Goal: Register for event/course

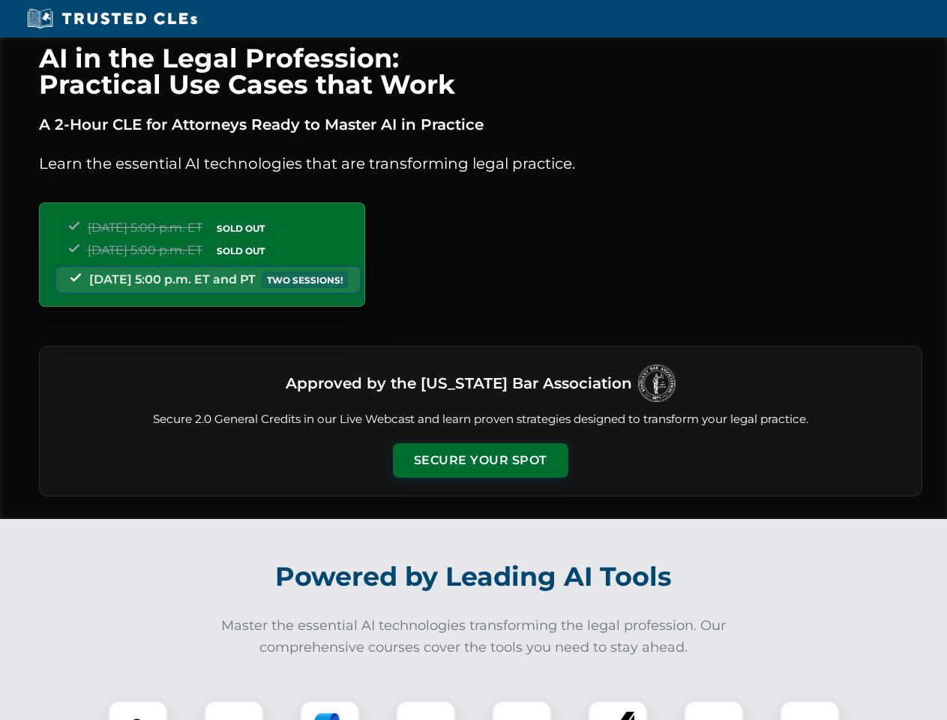
click at [480, 460] on button "Secure Your Spot" at bounding box center [480, 460] width 175 height 34
